Goal: Transaction & Acquisition: Obtain resource

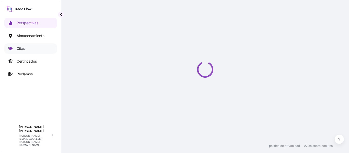
select select "2025"
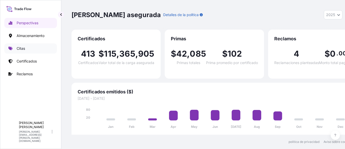
click at [29, 51] on link "Citas" at bounding box center [30, 48] width 53 height 10
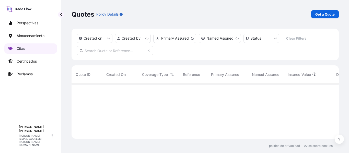
scroll to position [54, 263]
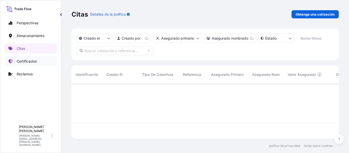
click at [31, 59] on p "Certificados" at bounding box center [27, 61] width 20 height 5
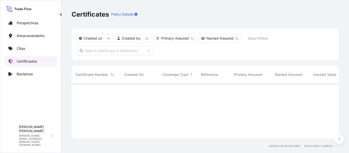
scroll to position [54, 263]
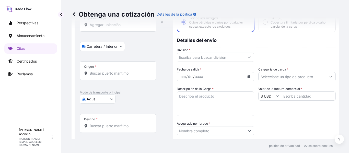
scroll to position [59, 0]
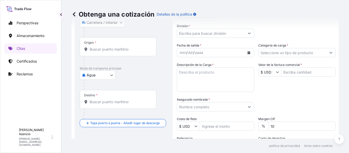
click at [95, 77] on body "Perspectivas Almacenamiento Citas Certificados Reclamos A Andrés Asencio [EMAIL…" at bounding box center [174, 76] width 349 height 153
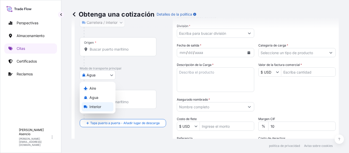
click at [103, 107] on div "Interior" at bounding box center [98, 106] width 32 height 9
select select "Inland"
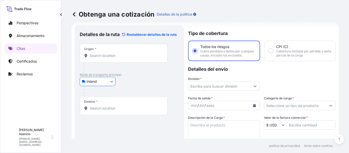
scroll to position [0, 0]
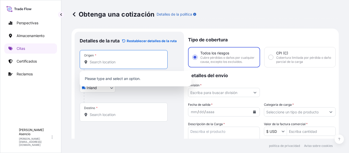
click at [111, 61] on input "Origen *" at bounding box center [125, 61] width 71 height 5
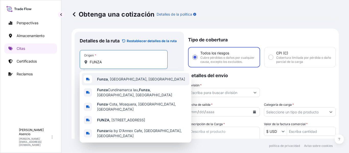
click at [112, 79] on span "Funza , [GEOGRAPHIC_DATA], [GEOGRAPHIC_DATA]" at bounding box center [141, 79] width 88 height 5
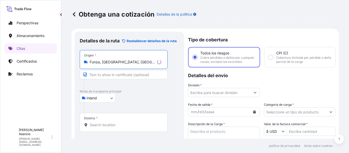
type input "Funza, [GEOGRAPHIC_DATA], [GEOGRAPHIC_DATA]"
click at [115, 76] on input "Text to appear on certificate" at bounding box center [124, 74] width 88 height 9
type input "CELTA"
drag, startPoint x: 155, startPoint y: 86, endPoint x: 152, endPoint y: 85, distance: 3.0
click at [155, 86] on div at bounding box center [126, 84] width 84 height 10
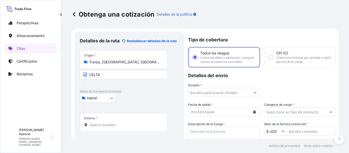
scroll to position [26, 0]
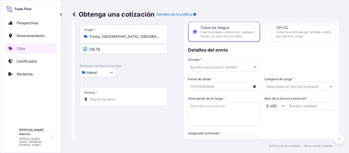
click at [109, 100] on input "Destino *" at bounding box center [125, 99] width 71 height 5
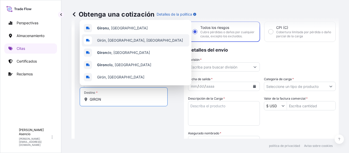
click at [113, 40] on span "Girón, Santander, Colombia" at bounding box center [140, 40] width 86 height 5
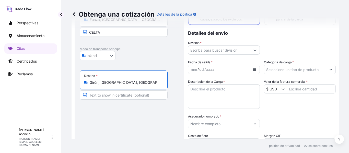
scroll to position [51, 0]
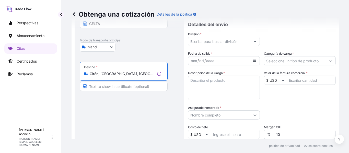
type input "Girón, Santander, Colombia"
click at [125, 85] on input "Text to appear on certificate" at bounding box center [124, 86] width 88 height 9
click at [137, 86] on input "INVERSIONES LA HERREREYA" at bounding box center [124, 86] width 88 height 9
type input "INVERSIONES LA HERREREÑA"
click at [161, 116] on div "Detalles de la ruta Restablecer detalles de la ruta Lugar de carga Road / Inlan…" at bounding box center [129, 98] width 99 height 225
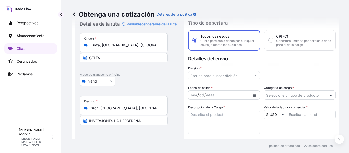
scroll to position [26, 0]
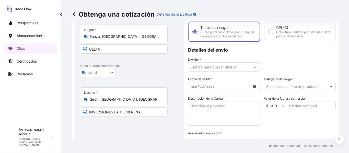
click at [215, 71] on input "División *" at bounding box center [219, 66] width 62 height 9
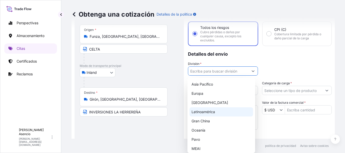
click at [211, 113] on font "Latinoamérica" at bounding box center [202, 111] width 23 height 4
type input "LATAM"
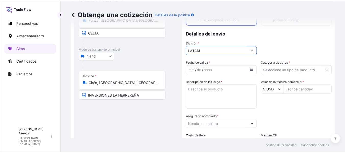
scroll to position [51, 0]
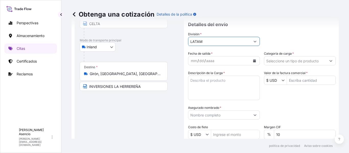
click at [253, 62] on icon "Calendario" at bounding box center [254, 60] width 3 height 3
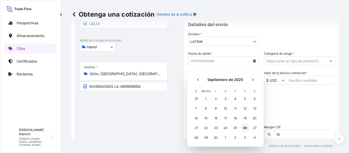
click at [246, 128] on font "26" at bounding box center [245, 128] width 4 height 4
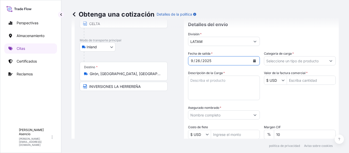
click at [295, 65] on input "Categoría de carga *" at bounding box center [295, 60] width 62 height 9
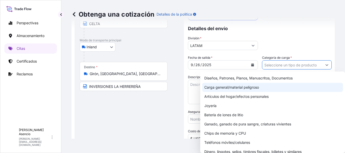
click at [242, 87] on font "Carga general/material peligroso" at bounding box center [231, 87] width 55 height 4
type input "General Cargo/Hazardous Material"
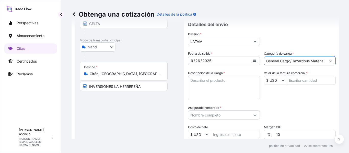
click at [217, 86] on textarea "Descripción de la Carga *" at bounding box center [224, 88] width 72 height 24
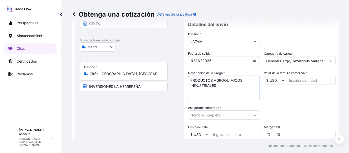
type textarea "PRODUCTOS AGROQUIMICOS INDUSTRIALES"
click at [294, 104] on div "Fecha de salida * 9 / 26 / 2025 Categoría de carga * General Cargo/Hazardous Ma…" at bounding box center [261, 114] width 147 height 127
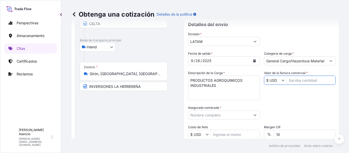
click at [298, 84] on input "Valor de la factura comercial *" at bounding box center [311, 80] width 48 height 9
type input "334,000"
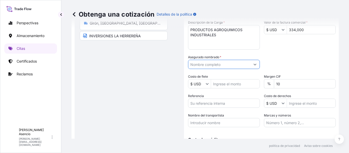
scroll to position [102, 0]
click at [228, 68] on input "Asegurado nombrado *" at bounding box center [219, 63] width 62 height 9
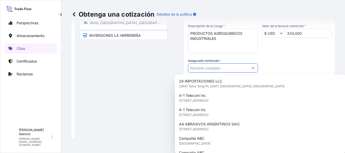
click at [224, 68] on input "Asegurado nombrado *" at bounding box center [218, 67] width 60 height 9
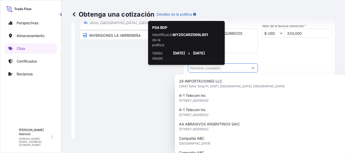
click at [228, 69] on input "Asegurado nombrado *" at bounding box center [218, 67] width 60 height 9
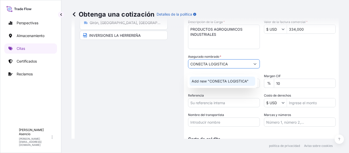
drag, startPoint x: 232, startPoint y: 68, endPoint x: 184, endPoint y: 65, distance: 48.1
click at [184, 65] on form "Detalles de la ruta Restablecer detalles de la ruta Lugar de carga Road / Inlan…" at bounding box center [204, 47] width 267 height 241
paste input "Y TRANSPORTES SAS NIT:901297510-8"
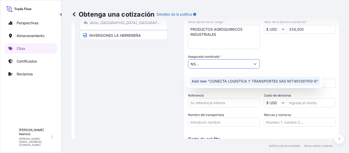
click at [227, 82] on span "Add new "CONECTA LOGISTICA Y TRANSPORTES SAS NIT:901297510-8"" at bounding box center [254, 81] width 127 height 5
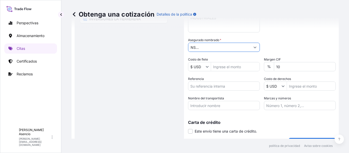
scroll to position [128, 0]
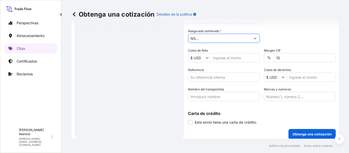
type input "CONECTA LOGISTICA Y TRANSPORTES SAS NIT:901297510-8"
click at [231, 60] on input "Costo de flete" at bounding box center [235, 57] width 48 height 9
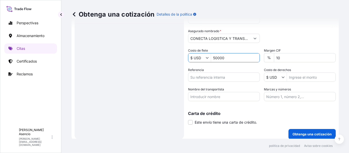
type input "50,000"
click at [225, 80] on input "Referencia" at bounding box center [224, 76] width 72 height 9
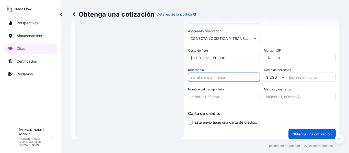
paste input "CONECTA LOGISTICA Y TRANSPORTES SAS NIT:901297510-8"
type input "CONECTA LOGISTICA Y TRANSPORTES SAS NIT:901297510-8 - FMC"
click at [226, 99] on input "Nombre del transportista" at bounding box center [224, 96] width 72 height 9
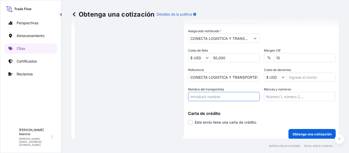
paste input "CONECTA LOGISTICA Y TRANSPORTES SAS NIT:901297510-8"
type input "CONECTA LOGISTICA Y TRANSPORTES SAS NIT:901297510-8"
click at [239, 91] on div "Nombre del transportista CONECTA LOGISTICA Y TRANSPORTES SAS NIT:901297510-8" at bounding box center [224, 94] width 72 height 14
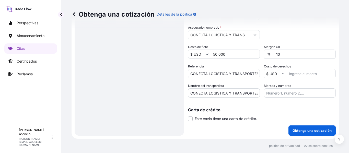
scroll to position [135, 0]
click at [300, 129] on font "Obtenga una cotización" at bounding box center [311, 130] width 39 height 4
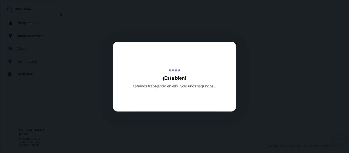
select select "Inland"
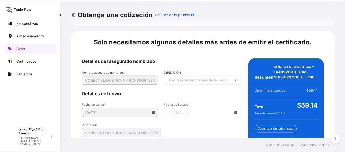
scroll to position [839, 0]
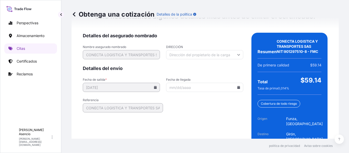
click at [237, 86] on icon at bounding box center [238, 87] width 3 height 3
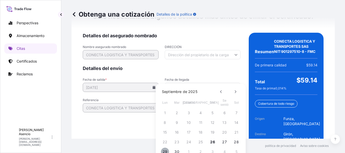
click at [164, 149] on button "29" at bounding box center [165, 151] width 8 height 8
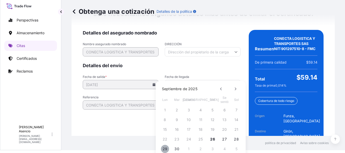
type input "[DATE]"
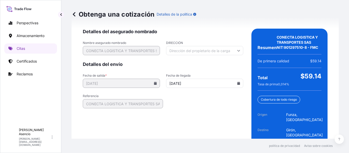
scroll to position [850, 0]
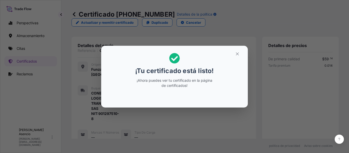
click at [233, 60] on h2 "¡Tu certificado está listo! ¡Ahora puedes ver tu certificado en la página de ce…" at bounding box center [174, 70] width 138 height 41
click at [237, 53] on icon "button" at bounding box center [237, 53] width 3 height 3
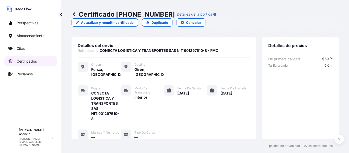
click at [34, 59] on font "Certificados" at bounding box center [27, 61] width 20 height 4
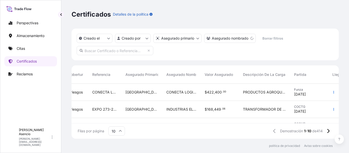
scroll to position [0, 173]
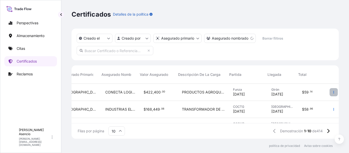
click at [331, 93] on button "button" at bounding box center [333, 92] width 8 height 8
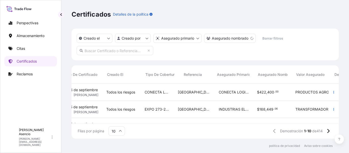
scroll to position [0, 0]
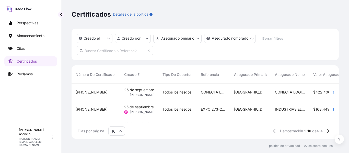
click at [88, 94] on font "31619-434-1" at bounding box center [92, 92] width 32 height 4
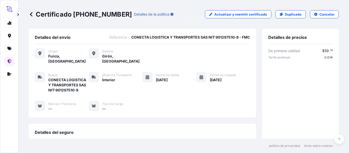
click at [31, 15] on icon at bounding box center [31, 14] width 3 height 4
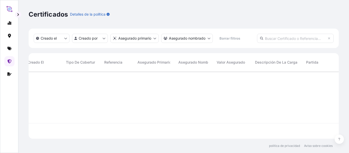
scroll to position [0, 127]
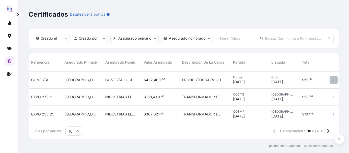
click at [333, 80] on icon "button" at bounding box center [333, 80] width 1 height 3
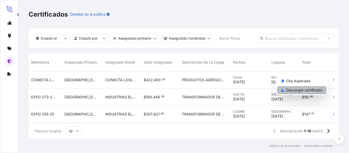
click at [311, 90] on font "Descargar certificado" at bounding box center [304, 90] width 36 height 4
